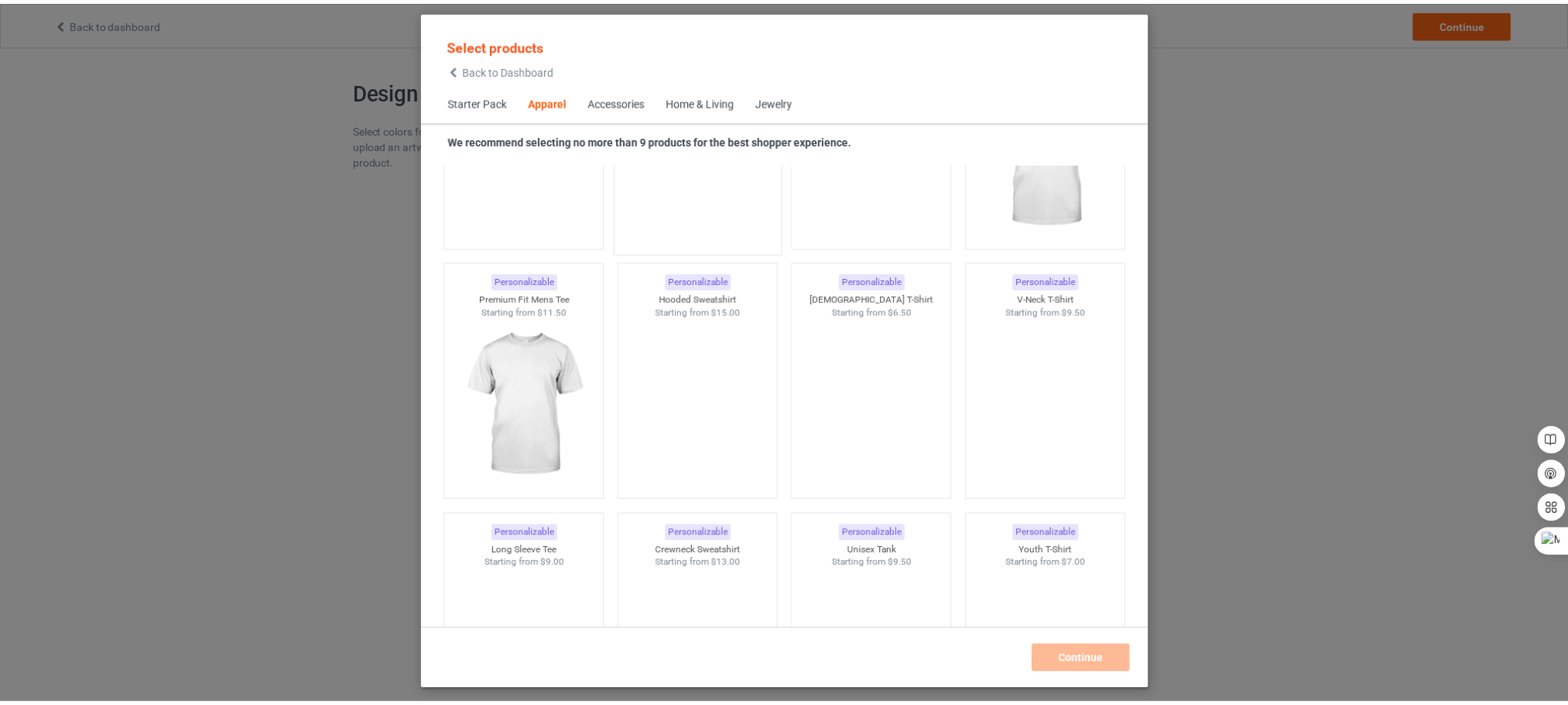
scroll to position [1061, 0]
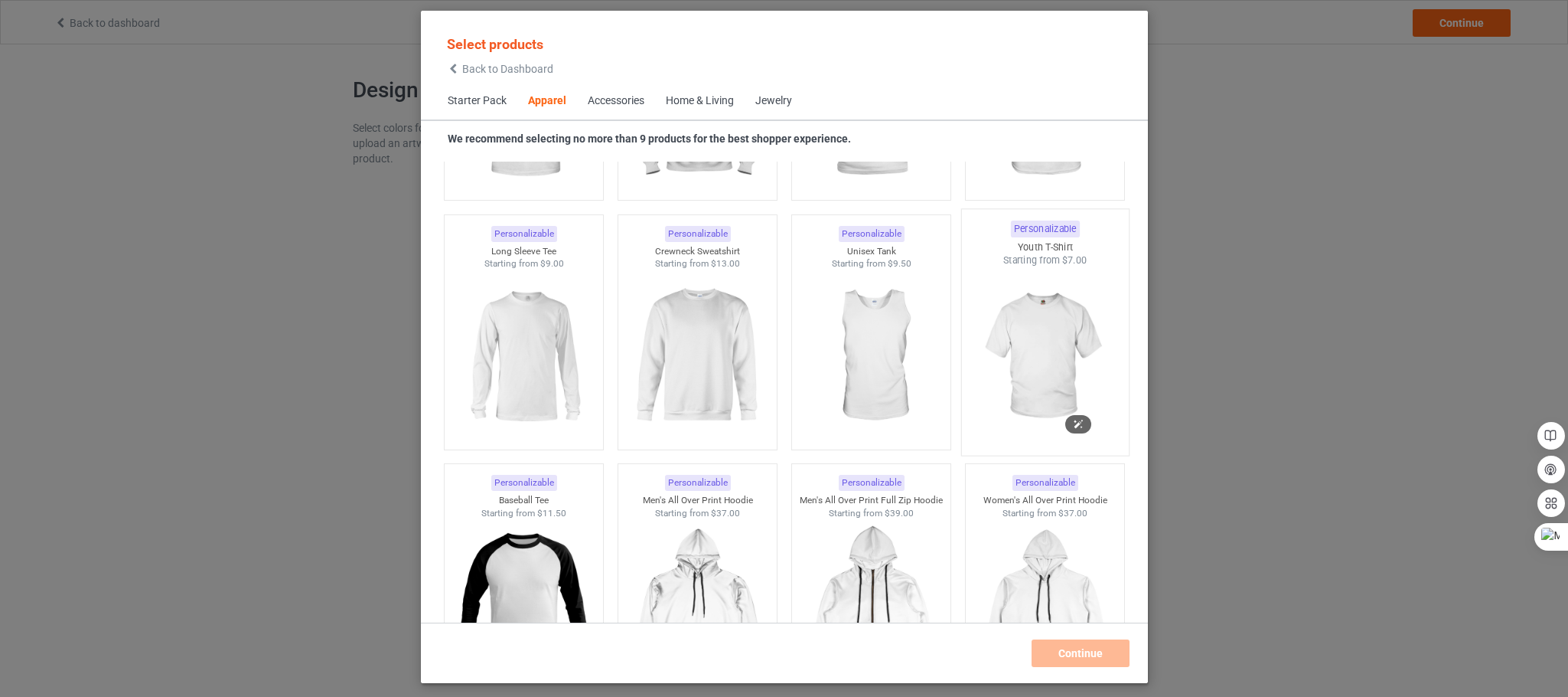
click at [1010, 324] on img at bounding box center [1044, 357] width 144 height 180
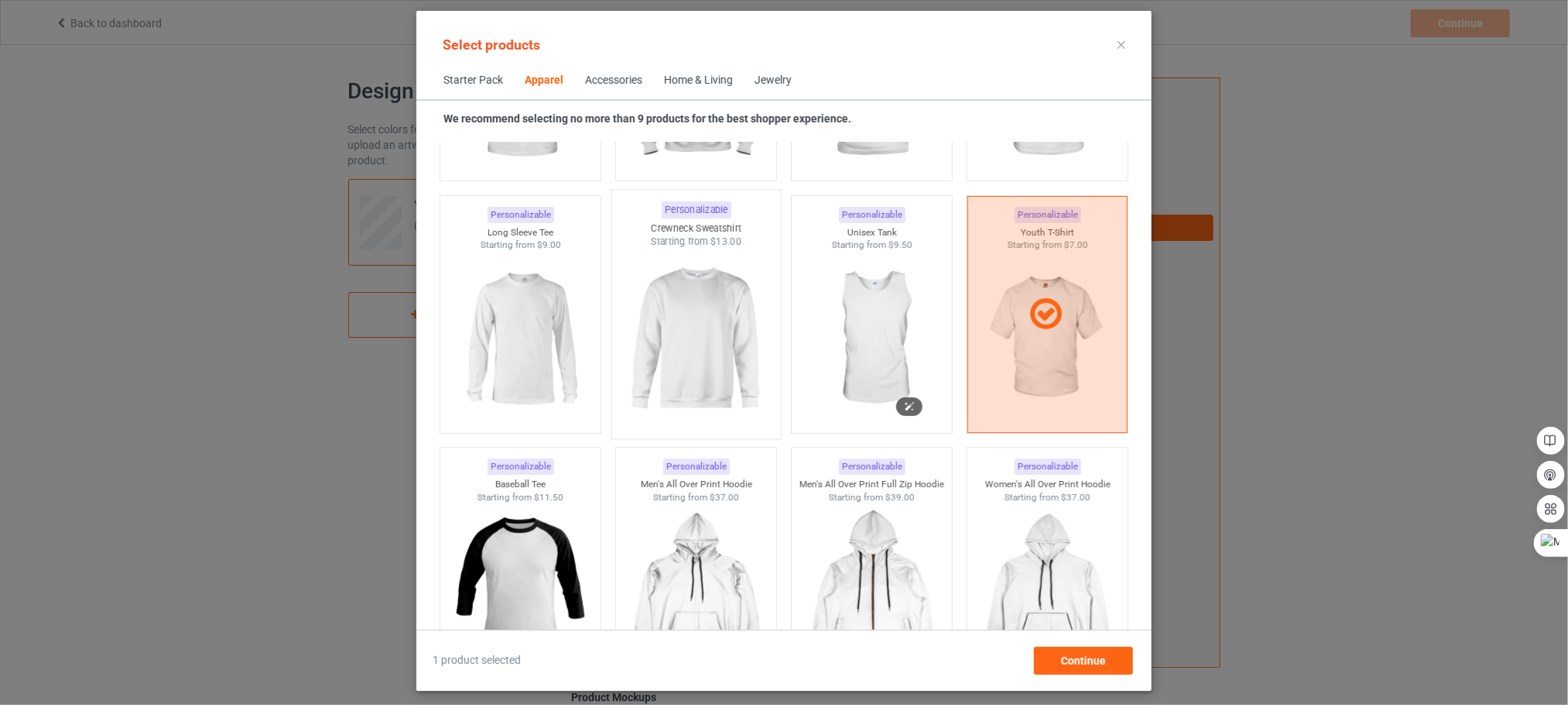
click at [712, 341] on img at bounding box center [695, 339] width 146 height 182
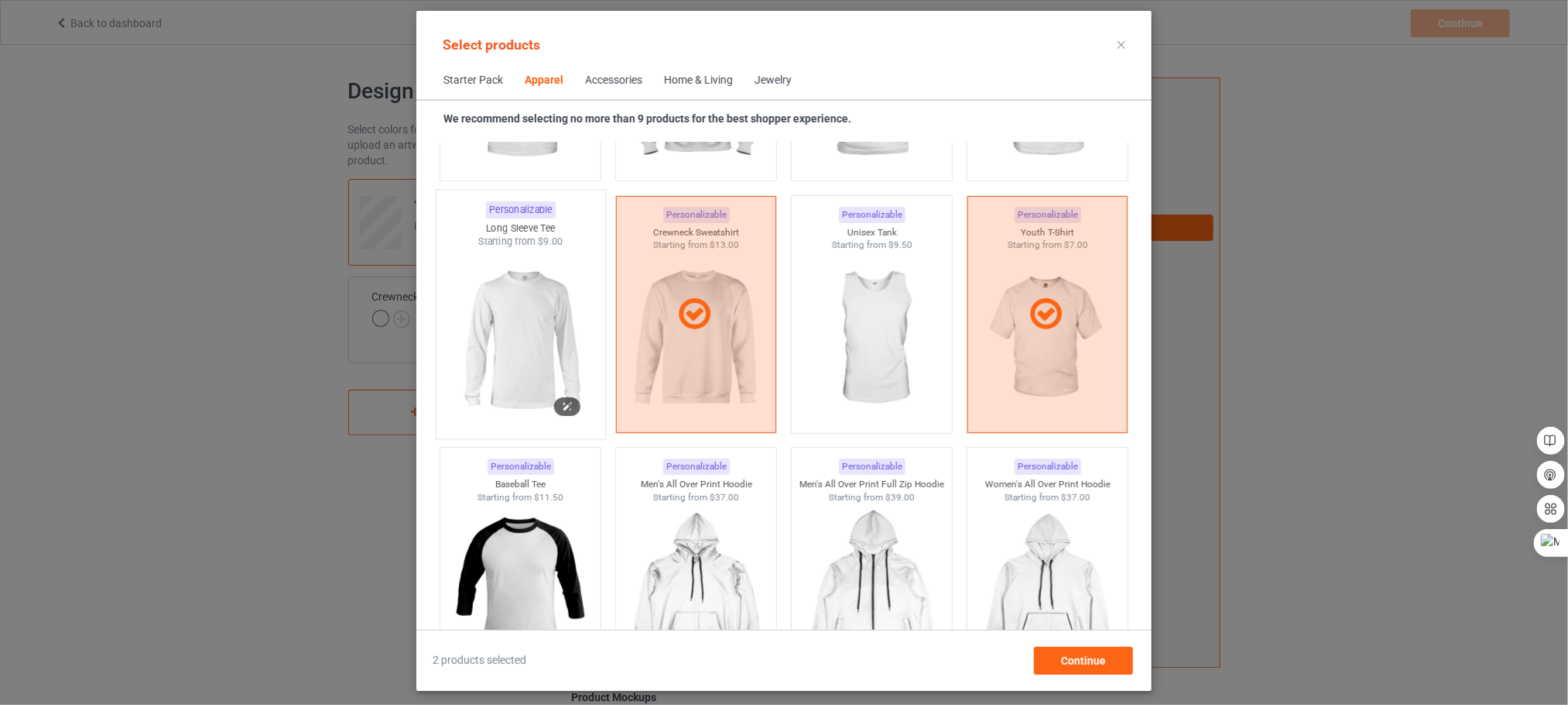
click at [539, 332] on img at bounding box center [520, 339] width 146 height 182
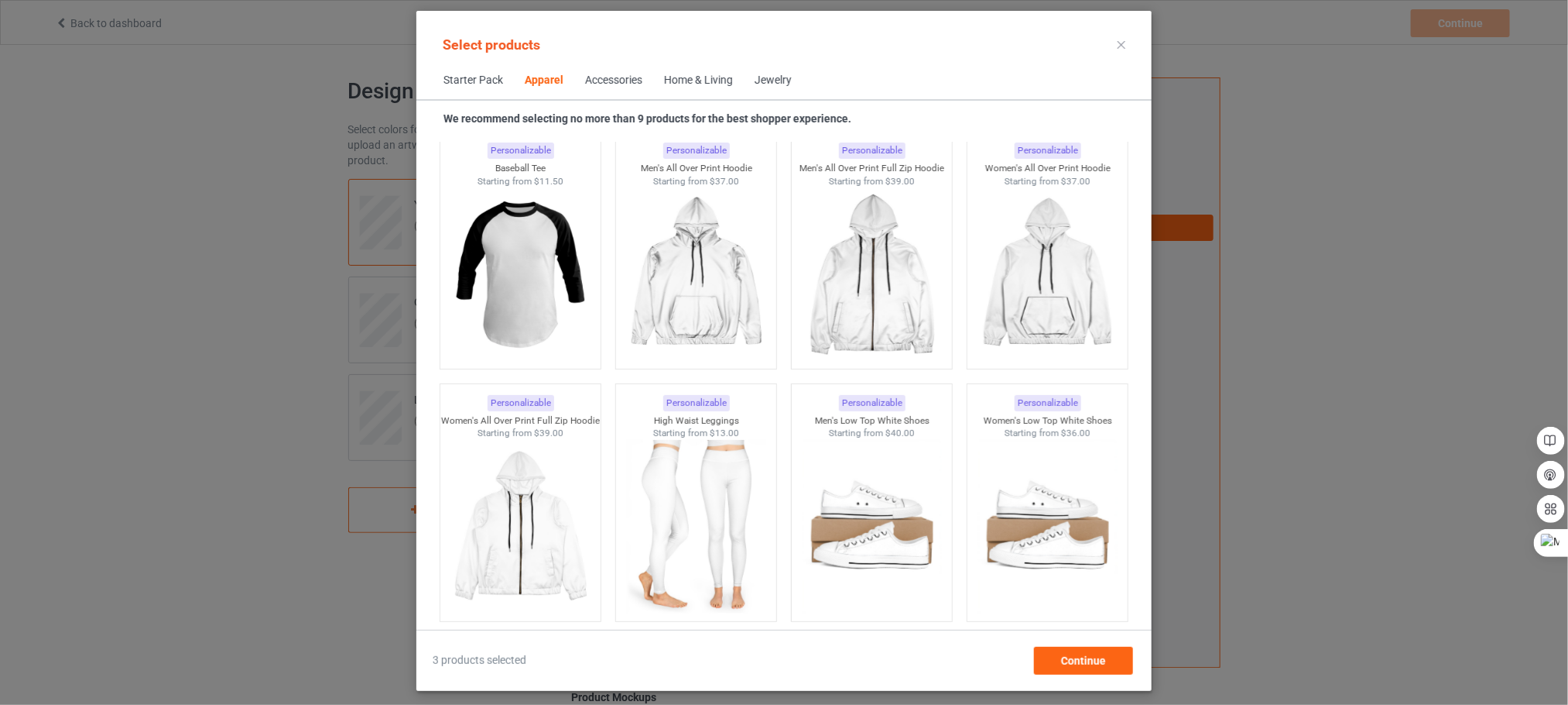
scroll to position [1416, 0]
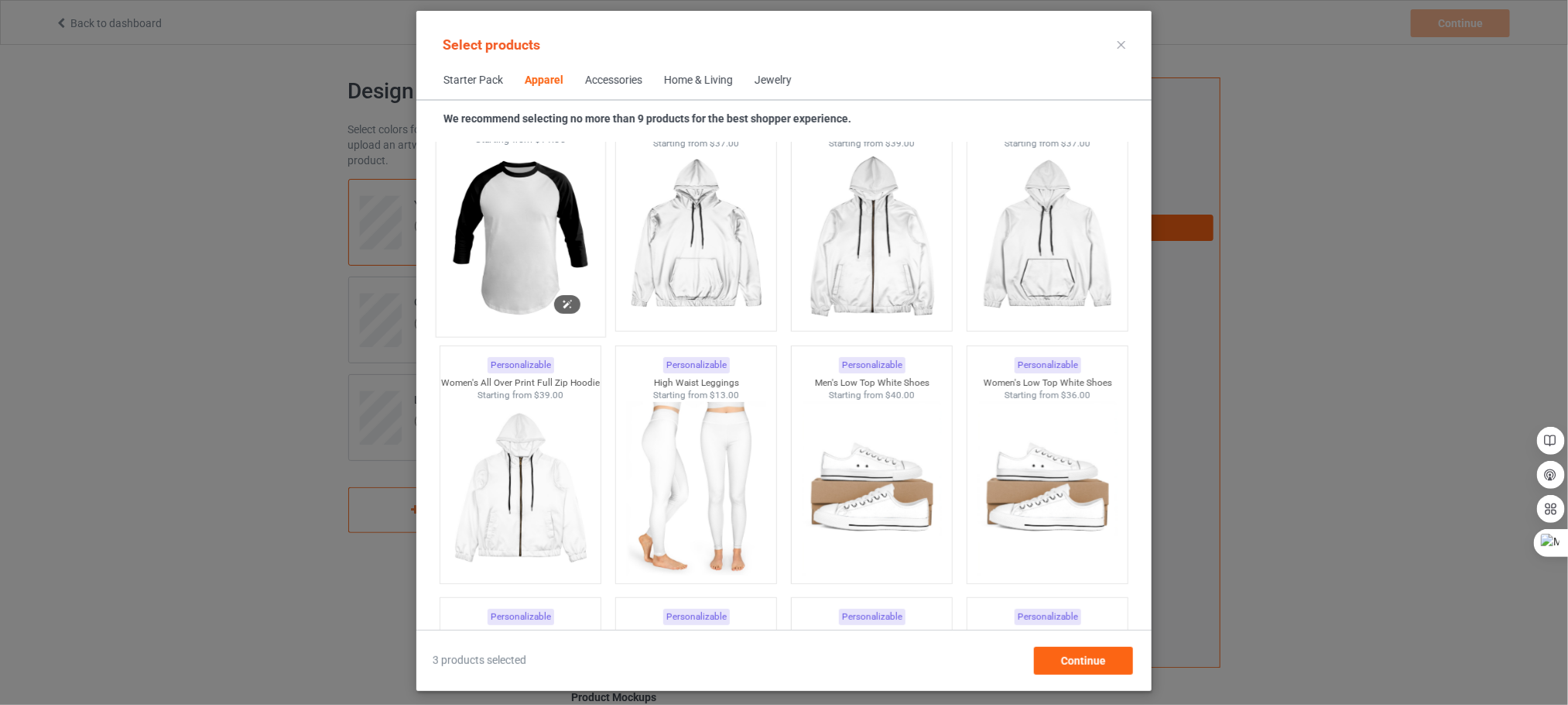
click at [525, 223] on img at bounding box center [520, 237] width 146 height 182
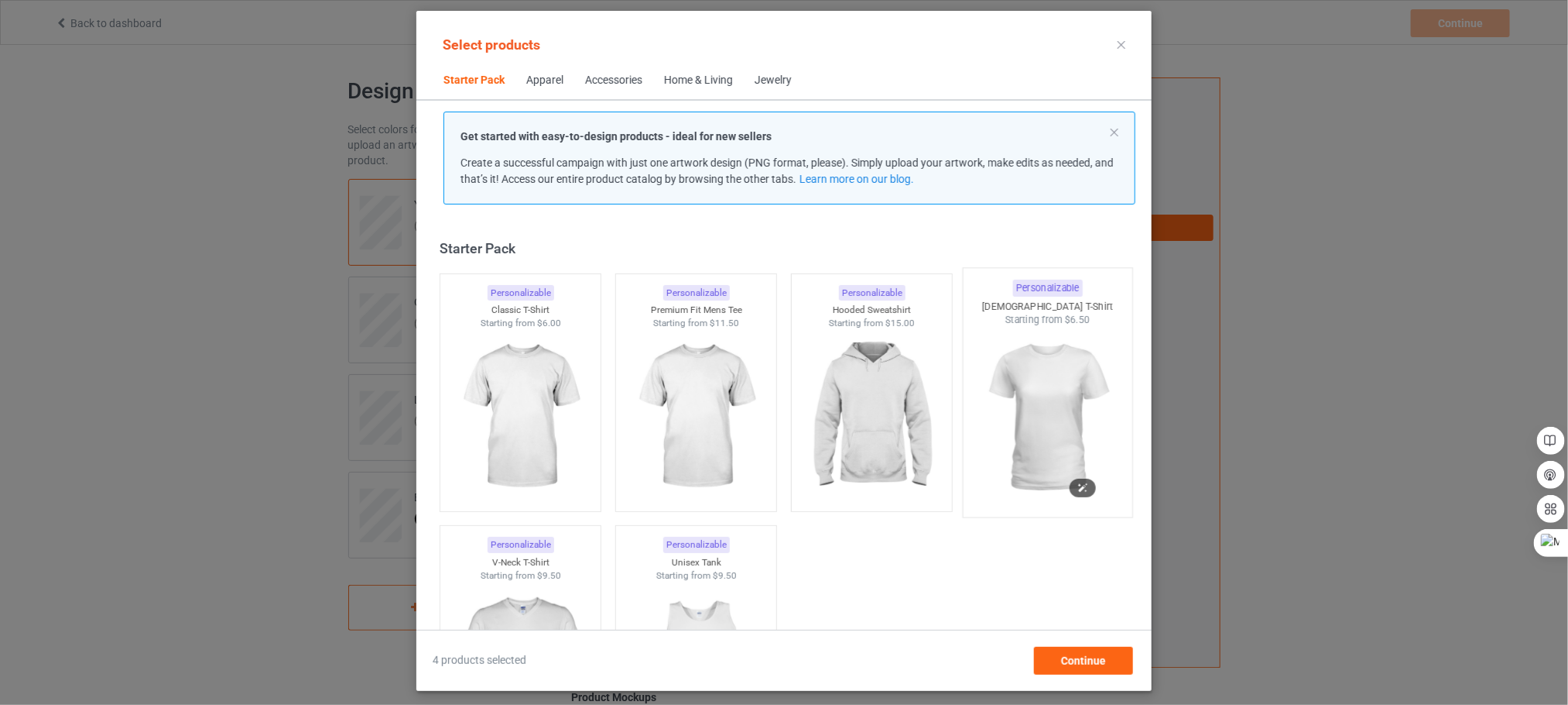
click at [1075, 402] on img at bounding box center [1046, 417] width 146 height 182
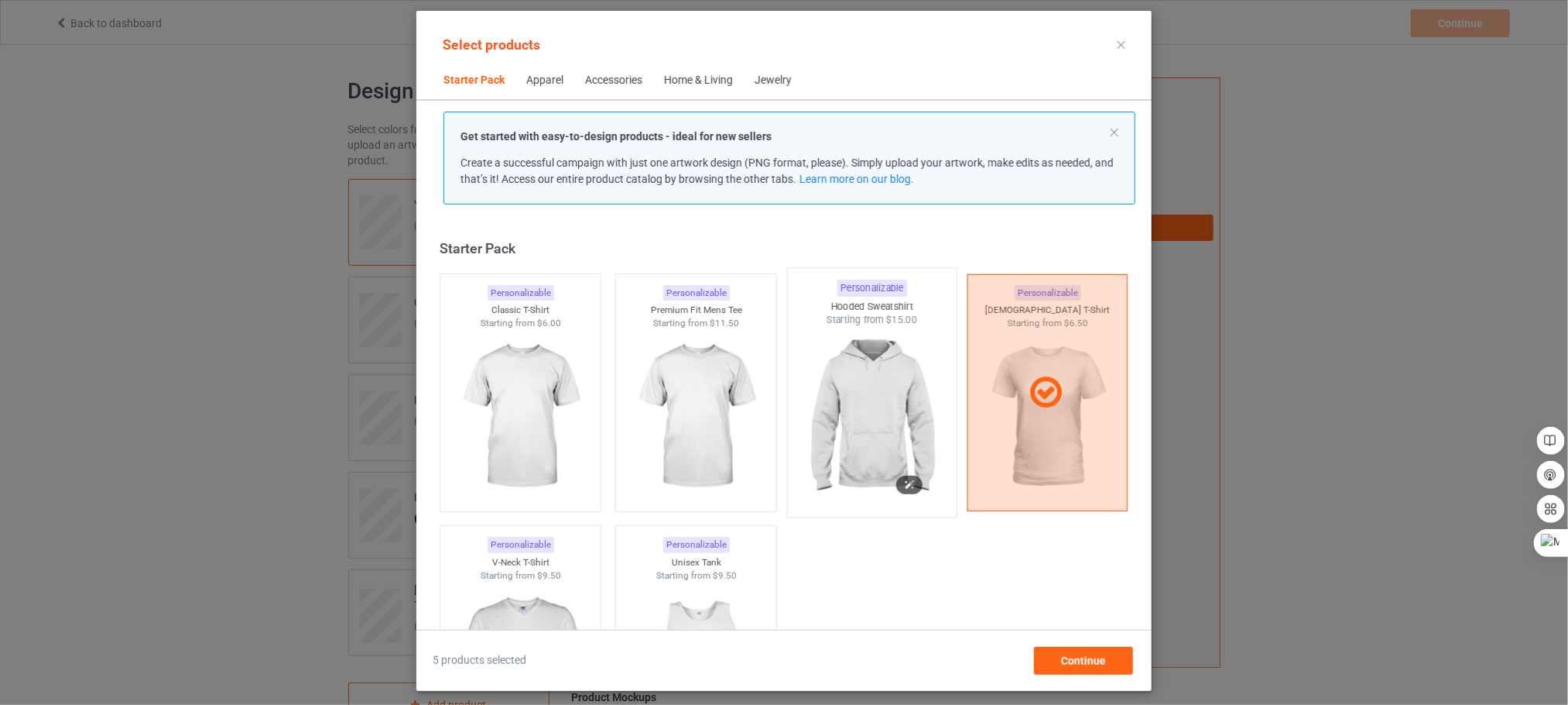
click at [878, 433] on img at bounding box center [871, 417] width 146 height 182
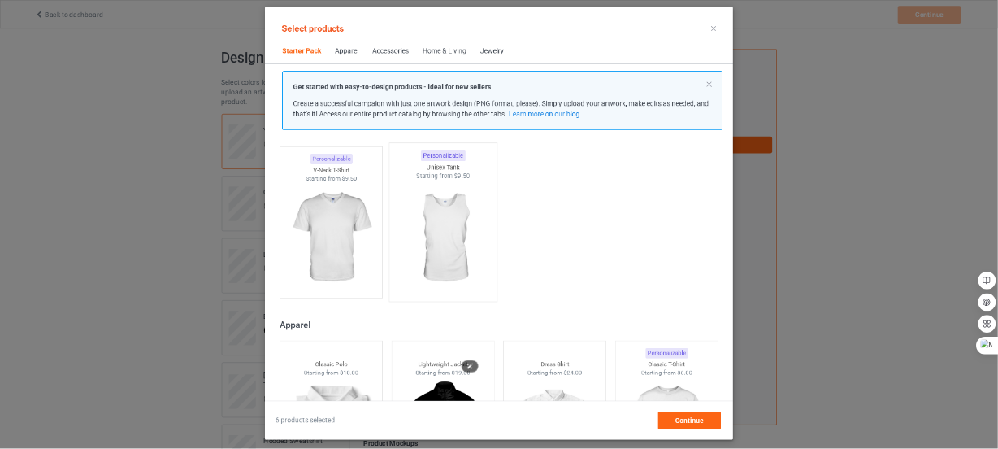
scroll to position [384, 0]
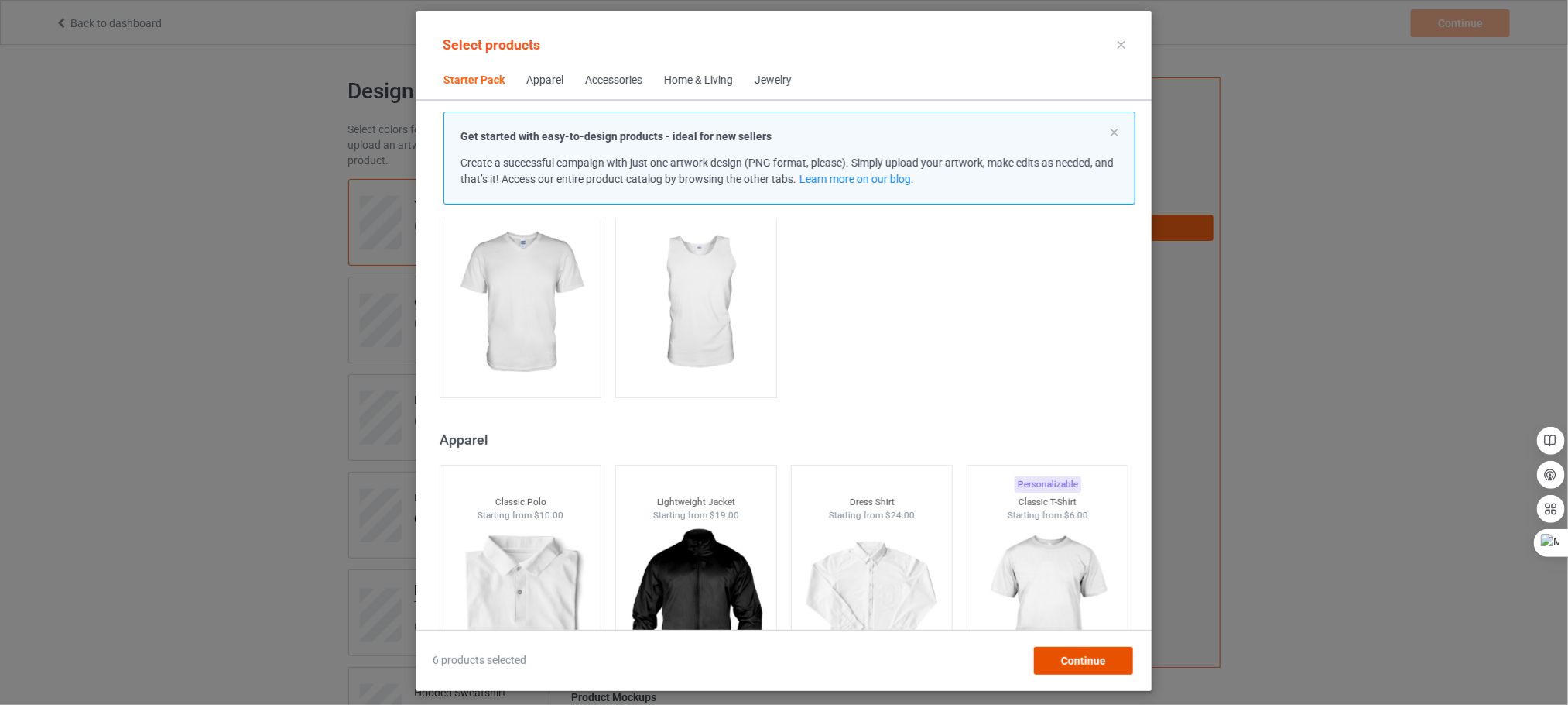
click at [1081, 655] on span "Continue" at bounding box center [1082, 660] width 45 height 12
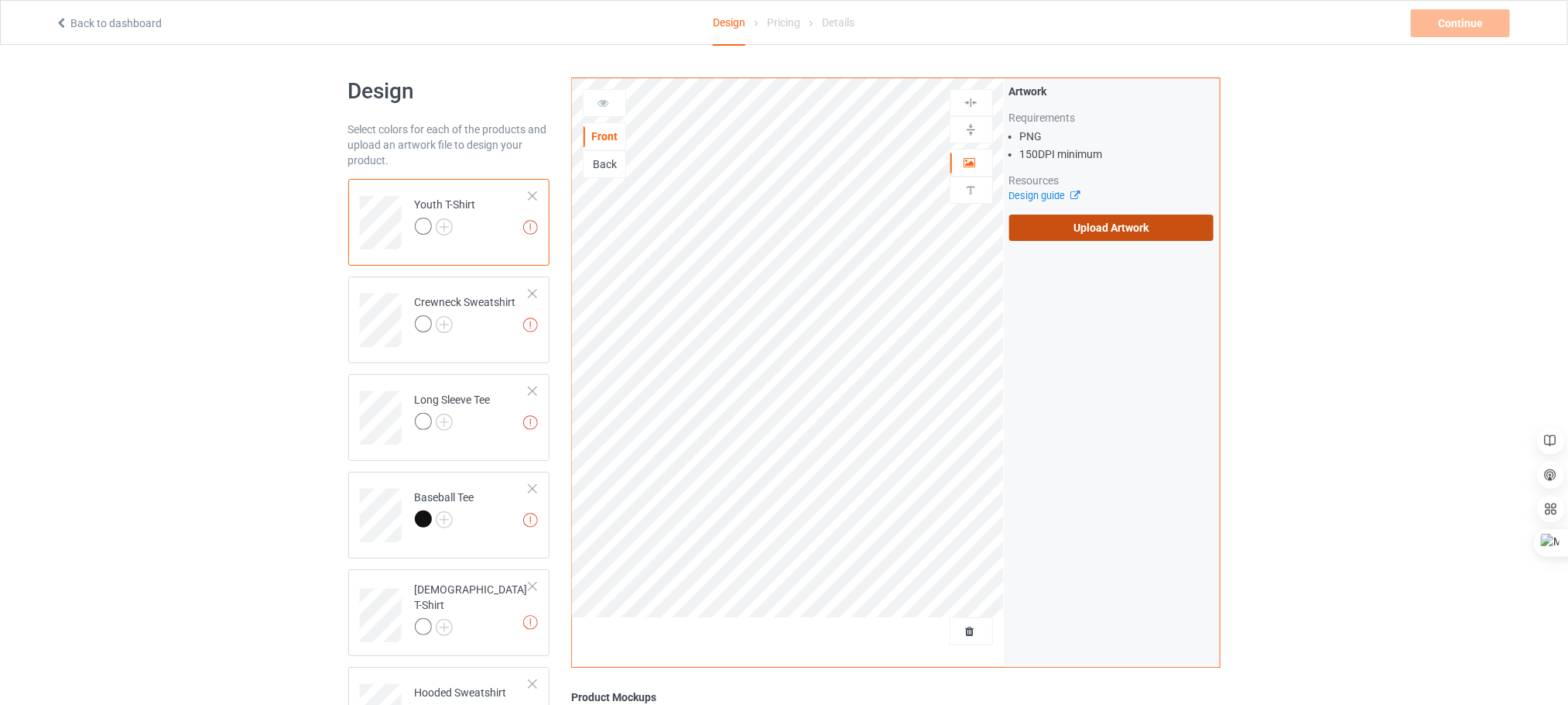
click at [1087, 226] on label "Upload Artwork" at bounding box center [1111, 228] width 205 height 27
click at [0, 0] on input "Upload Artwork" at bounding box center [0, 0] width 0 height 0
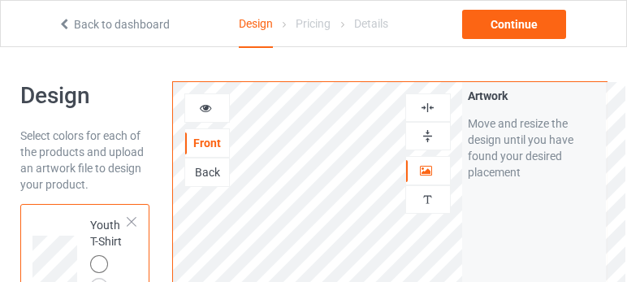
click at [210, 110] on icon at bounding box center [206, 105] width 14 height 11
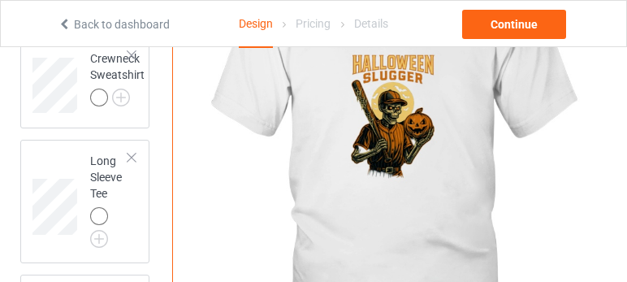
scroll to position [284, 0]
click at [406, 165] on img at bounding box center [399, 137] width 453 height 566
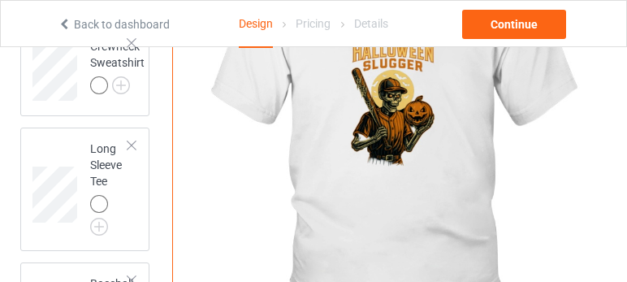
scroll to position [0, 0]
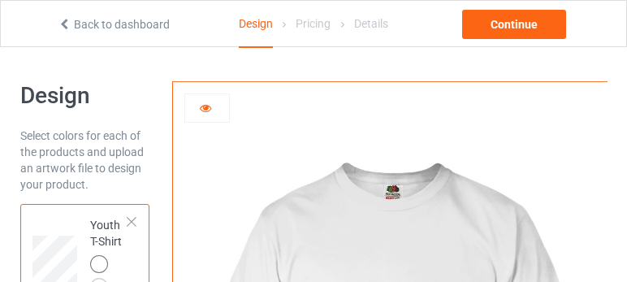
click at [204, 104] on icon at bounding box center [206, 105] width 14 height 11
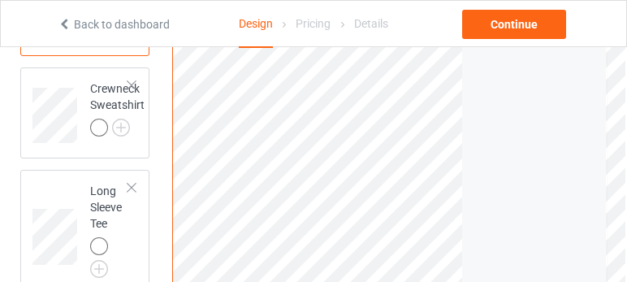
scroll to position [258, 0]
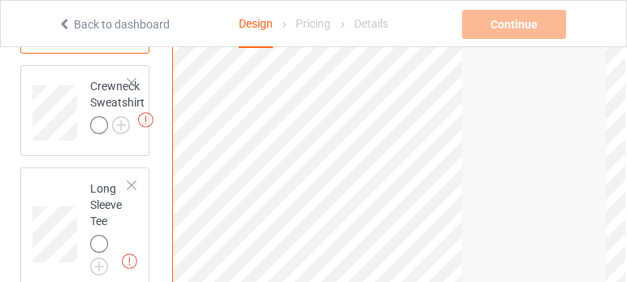
click at [556, 207] on div "Print quality: Poor ( 8.83 " x 13.18 " @ 116 DPI) Front Back Artwork Personaliz…" at bounding box center [389, 148] width 435 height 619
click at [532, 224] on div "Print quality: Poor ( 9.57 " x 14.29 " @ 107 DPI) Front Back Artwork Personaliz…" at bounding box center [389, 148] width 435 height 619
click at [467, 210] on div "Print quality: Poor ( 10.20 " x 15.23 " @ 100 DPI) Front Back Artwork Personali…" at bounding box center [389, 148] width 435 height 619
click at [465, 215] on div "Print quality: Poor ( 10.54 " x 15.74 " @ 97 DPI) Front Back Artwork Personaliz…" at bounding box center [389, 148] width 435 height 619
click at [468, 215] on div "Print quality: Poor ( 10.72 " x 16.00 " @ 96 DPI) Front Back Artwork Personaliz…" at bounding box center [389, 148] width 435 height 619
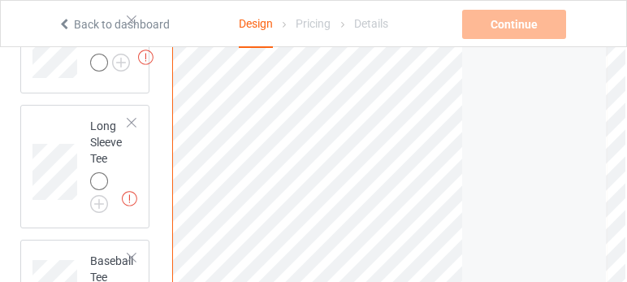
scroll to position [322, 0]
click at [463, 145] on div "Print quality: Poor ( 10.72 " x 16.00 " @ 96 DPI) Front Back Artwork Personaliz…" at bounding box center [389, 84] width 435 height 619
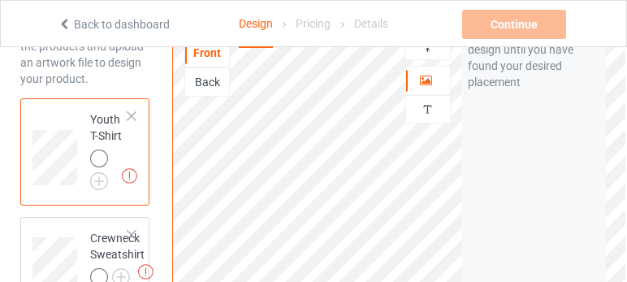
scroll to position [0, 0]
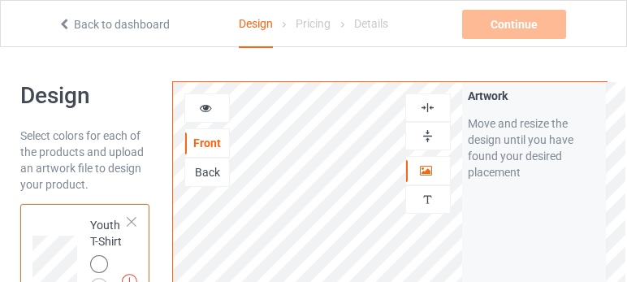
click at [218, 104] on div at bounding box center [207, 108] width 44 height 16
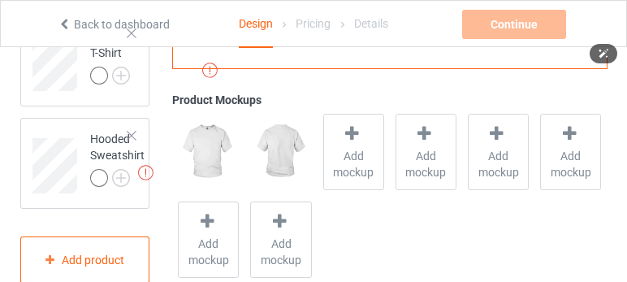
scroll to position [645, 0]
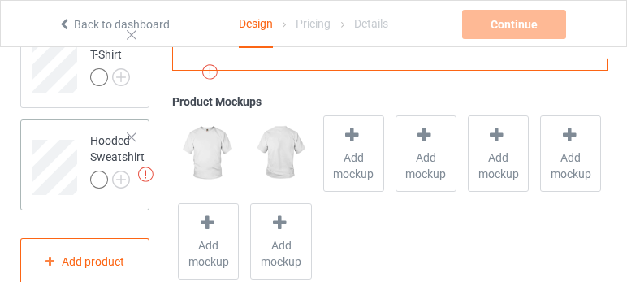
click at [133, 143] on div at bounding box center [131, 137] width 11 height 11
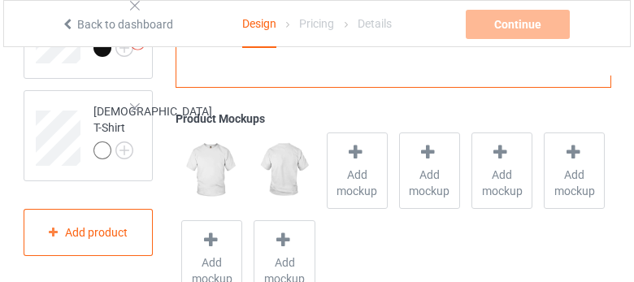
scroll to position [561, 0]
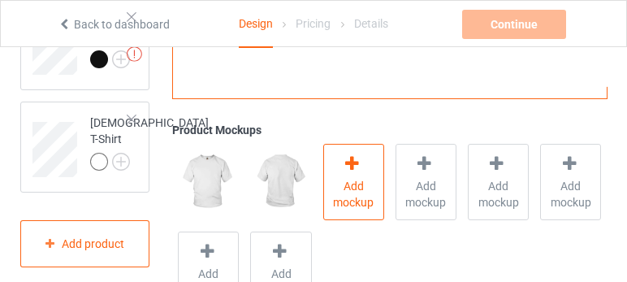
click at [348, 172] on div at bounding box center [353, 166] width 23 height 24
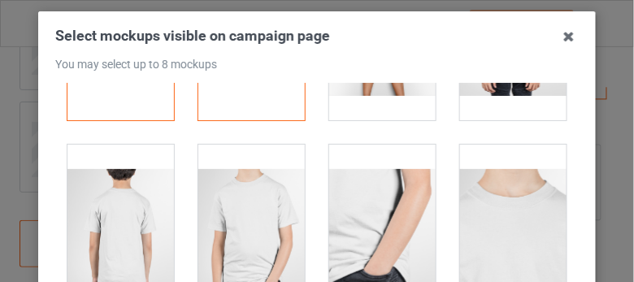
scroll to position [154, 0]
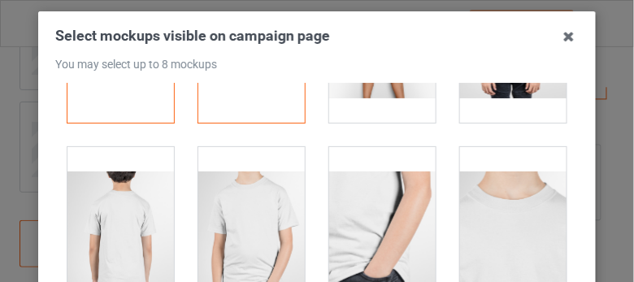
click at [247, 249] on div at bounding box center [251, 238] width 106 height 182
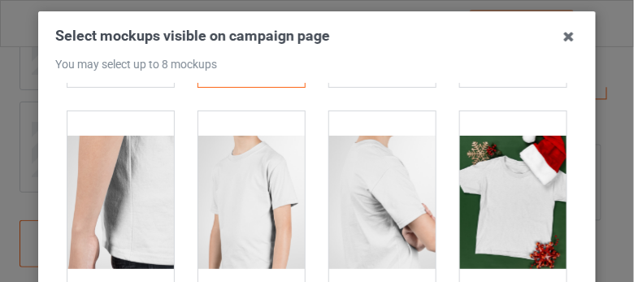
scroll to position [387, 0]
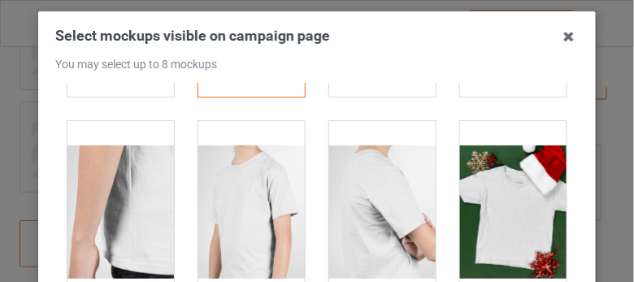
click at [245, 210] on div at bounding box center [251, 212] width 106 height 182
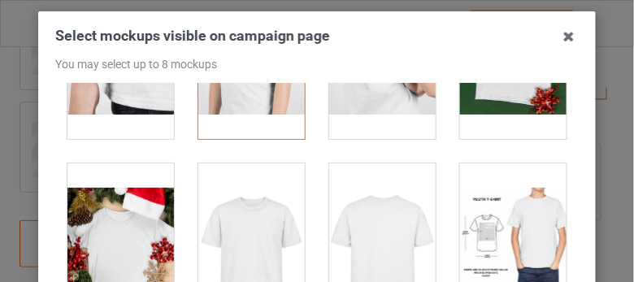
scroll to position [644, 0]
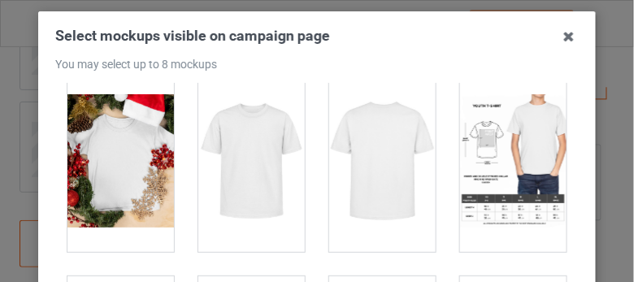
click at [372, 159] on div at bounding box center [382, 161] width 106 height 182
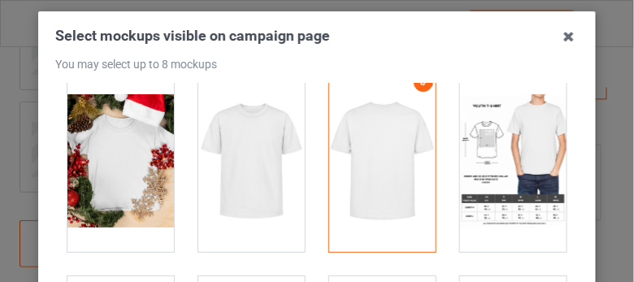
click at [524, 141] on div at bounding box center [513, 161] width 106 height 182
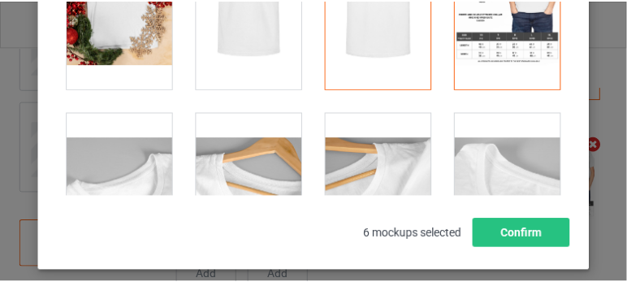
scroll to position [698, 0]
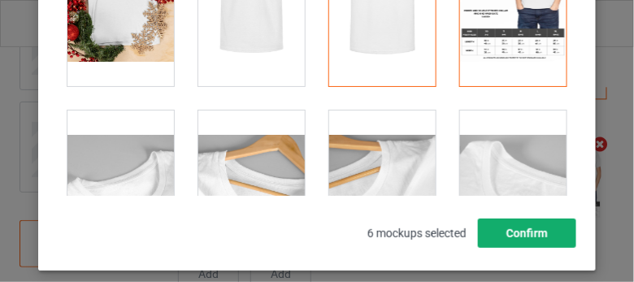
click at [527, 241] on button "Confirm" at bounding box center [527, 233] width 98 height 29
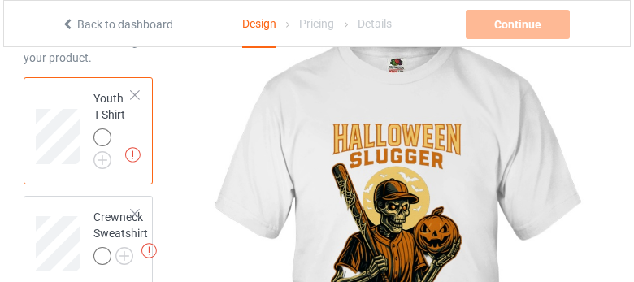
scroll to position [123, 0]
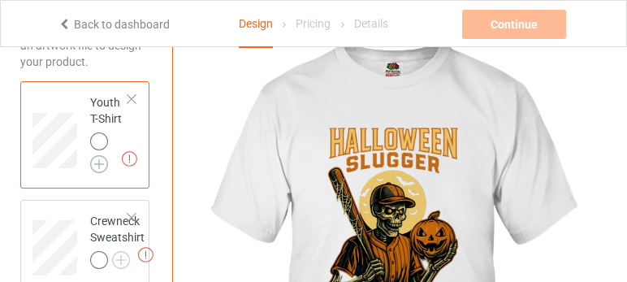
click at [100, 163] on img at bounding box center [99, 164] width 18 height 18
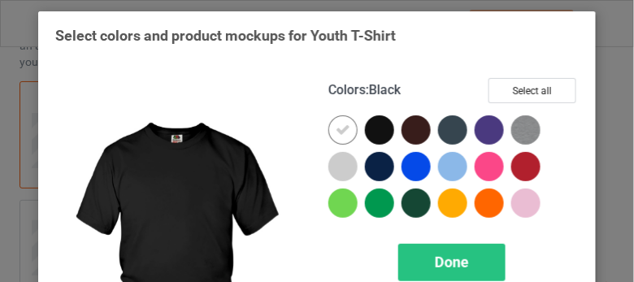
click at [379, 125] on div at bounding box center [379, 129] width 29 height 29
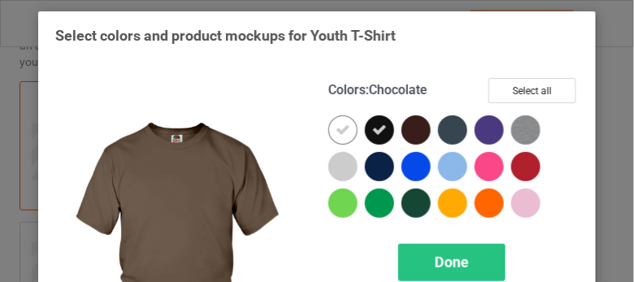
click at [413, 128] on div at bounding box center [415, 129] width 29 height 29
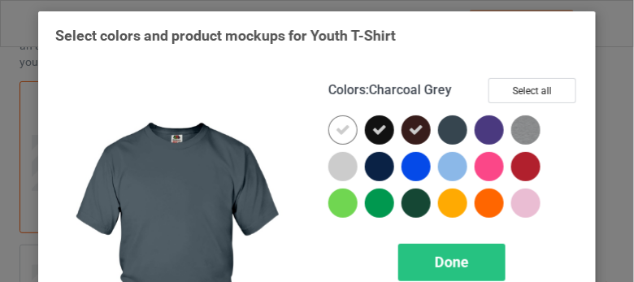
click at [446, 128] on div at bounding box center [452, 129] width 29 height 29
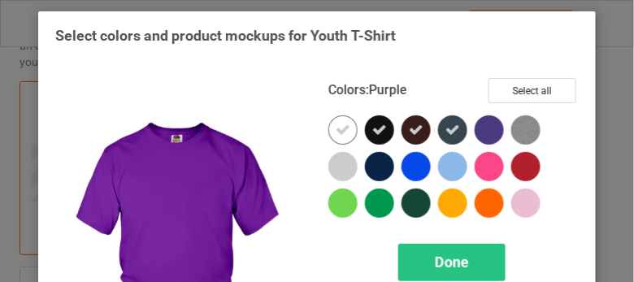
click at [488, 128] on div at bounding box center [489, 129] width 29 height 29
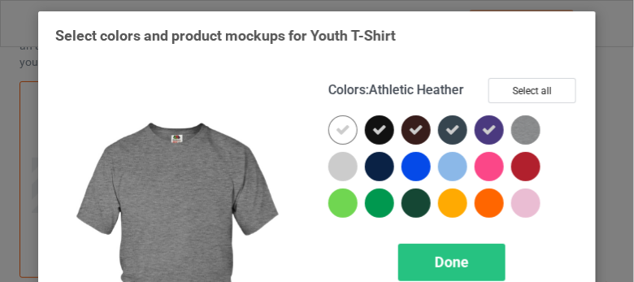
click at [527, 131] on img at bounding box center [525, 129] width 29 height 29
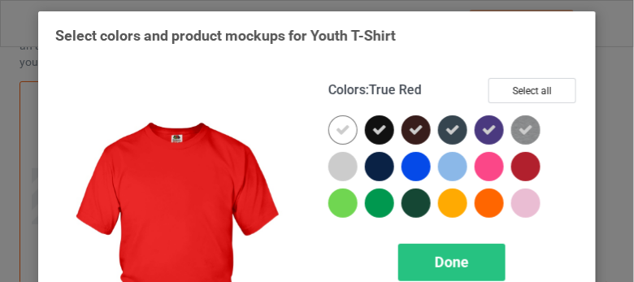
click at [521, 161] on div at bounding box center [525, 166] width 29 height 29
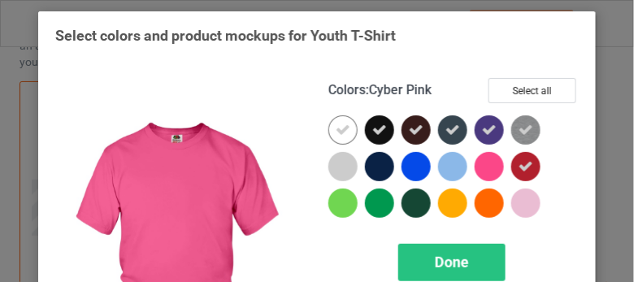
click at [481, 168] on div at bounding box center [489, 166] width 29 height 29
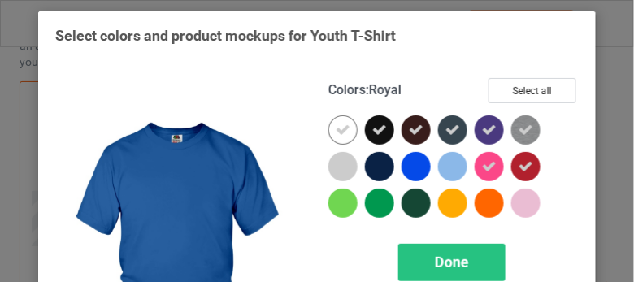
click at [410, 167] on div at bounding box center [415, 166] width 29 height 29
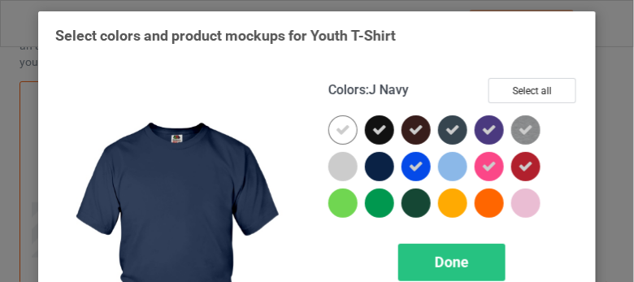
click at [374, 167] on div at bounding box center [379, 166] width 29 height 29
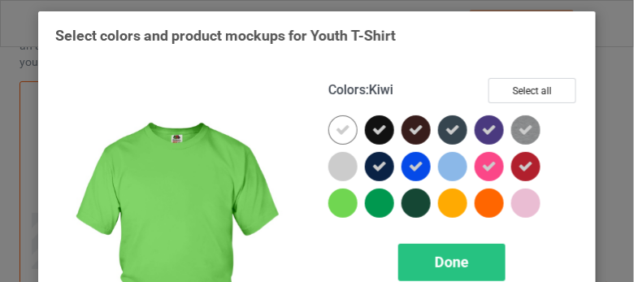
click at [337, 205] on div at bounding box center [342, 203] width 29 height 29
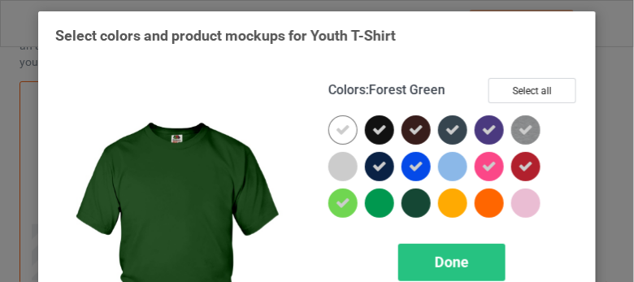
drag, startPoint x: 370, startPoint y: 200, endPoint x: 409, endPoint y: 199, distance: 39.0
click at [409, 199] on div at bounding box center [453, 170] width 250 height 110
click at [409, 199] on div at bounding box center [415, 203] width 29 height 29
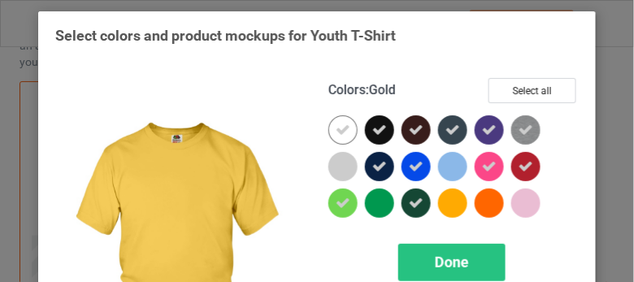
click at [457, 203] on div at bounding box center [452, 203] width 29 height 29
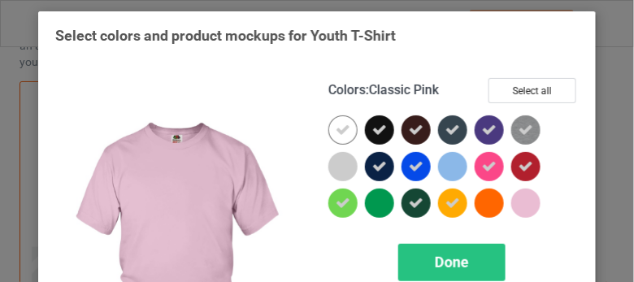
drag, startPoint x: 491, startPoint y: 200, endPoint x: 526, endPoint y: 202, distance: 35.0
click at [526, 202] on div at bounding box center [453, 170] width 250 height 110
click at [526, 202] on div at bounding box center [525, 203] width 29 height 29
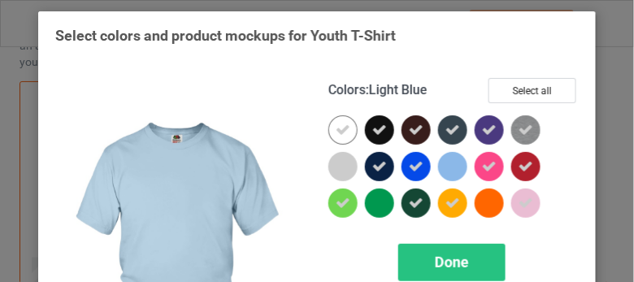
click at [453, 166] on div at bounding box center [452, 166] width 29 height 29
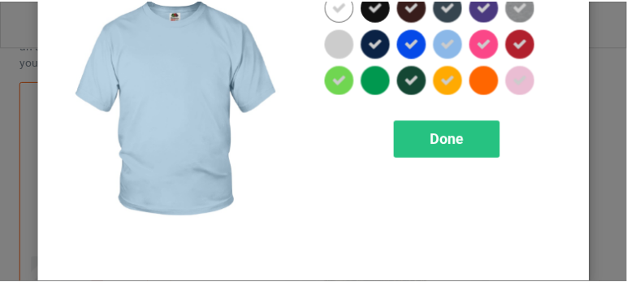
scroll to position [121, 0]
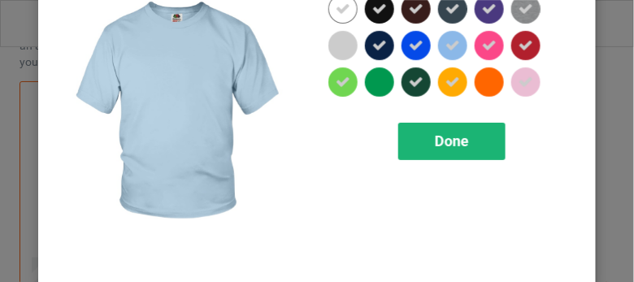
click at [460, 150] on div "Done" at bounding box center [451, 141] width 107 height 37
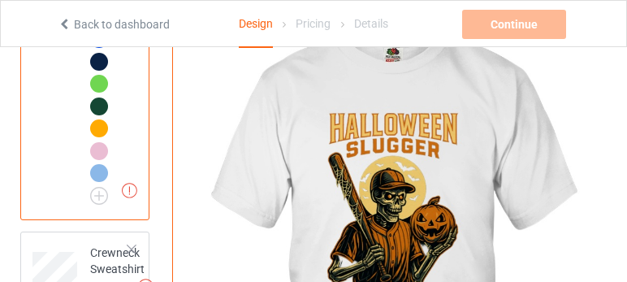
scroll to position [400, 0]
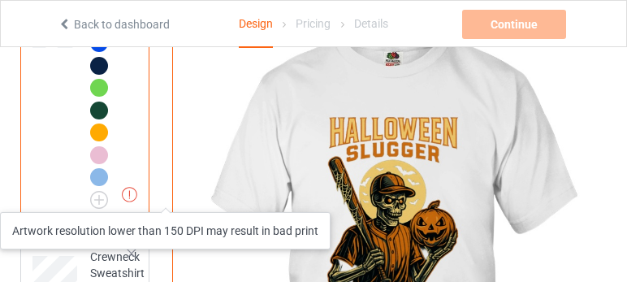
click at [130, 196] on img at bounding box center [129, 194] width 15 height 15
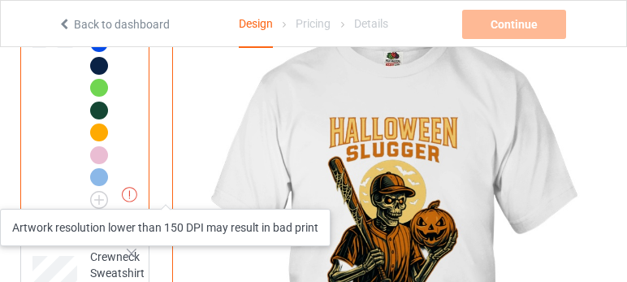
click at [130, 193] on img at bounding box center [129, 194] width 15 height 15
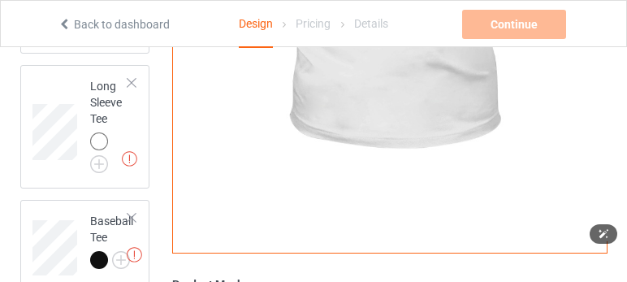
scroll to position [675, 0]
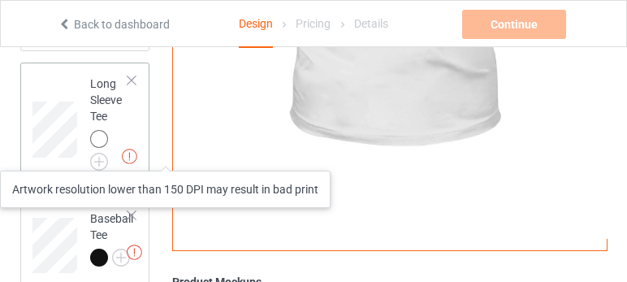
click at [129, 154] on img at bounding box center [129, 156] width 15 height 15
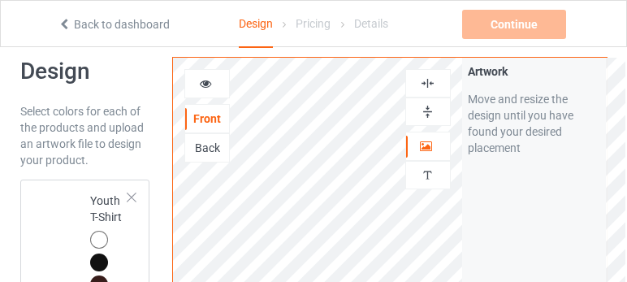
scroll to position [26, 0]
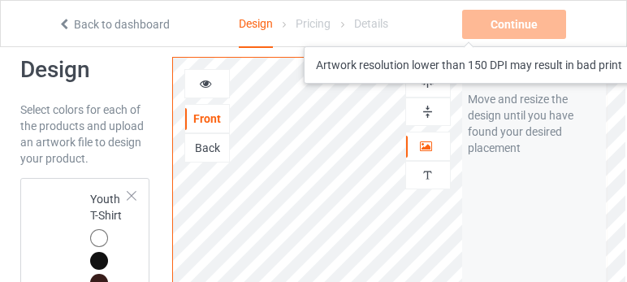
click at [515, 30] on div "Continue Artwork resolution lower than 150 DPI may result in bad print" at bounding box center [515, 24] width 107 height 29
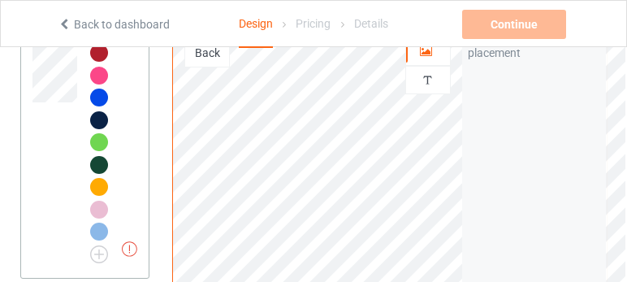
scroll to position [348, 0]
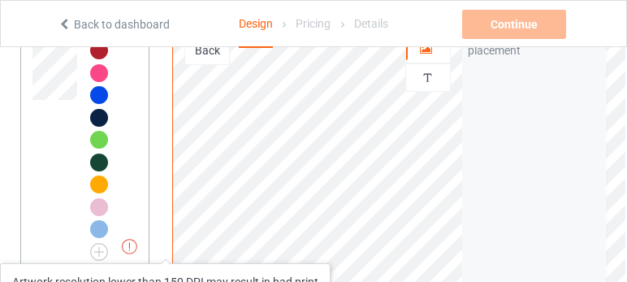
click at [128, 247] on img at bounding box center [129, 246] width 15 height 15
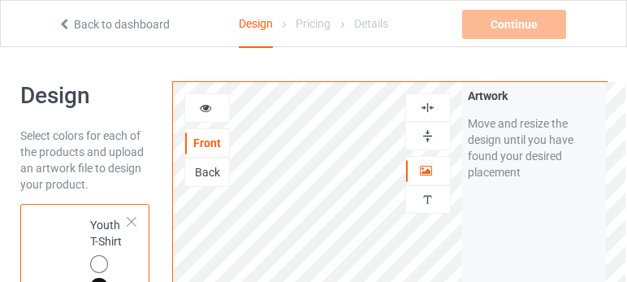
click at [202, 106] on icon at bounding box center [206, 105] width 14 height 11
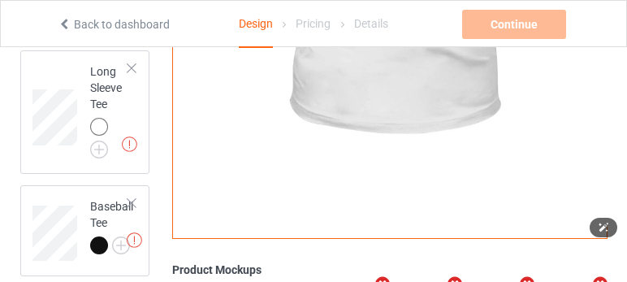
scroll to position [696, 0]
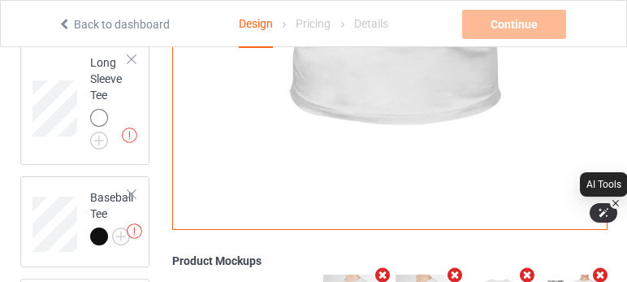
click at [603, 211] on icon at bounding box center [603, 212] width 11 height 11
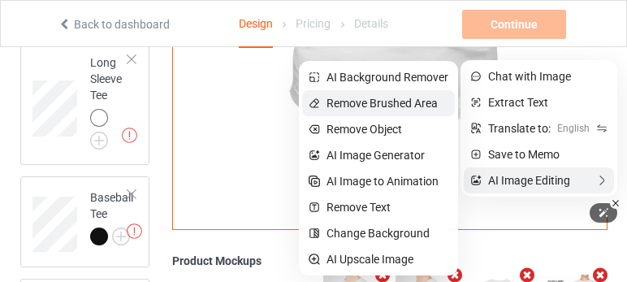
click at [357, 106] on span "Remove Brushed Area" at bounding box center [382, 103] width 111 height 18
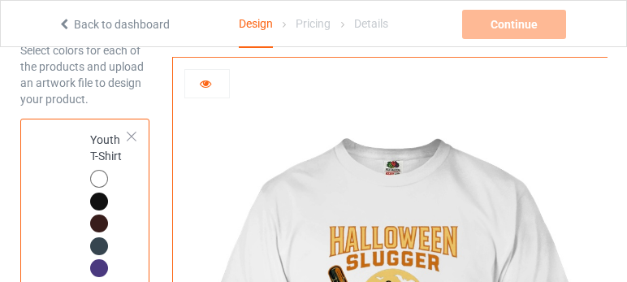
scroll to position [77, 0]
